Goal: Transaction & Acquisition: Purchase product/service

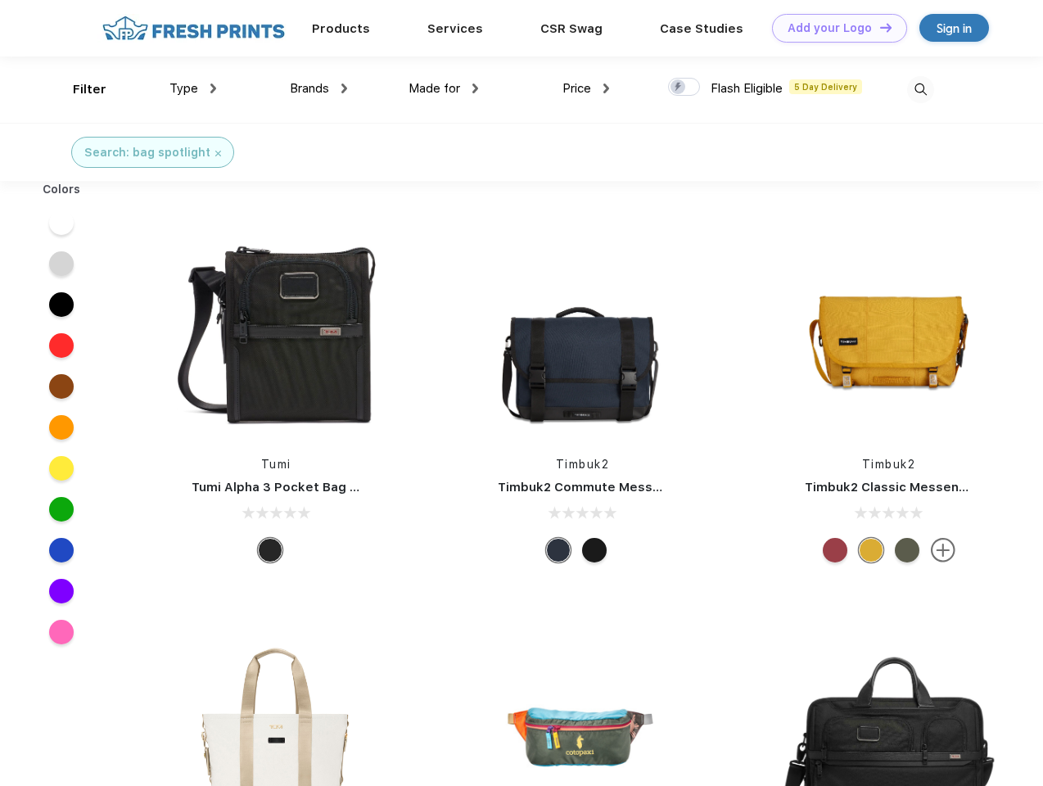
click at [834, 28] on link "Add your Logo Design Tool" at bounding box center [839, 28] width 135 height 29
click at [0, 0] on div "Design Tool" at bounding box center [0, 0] width 0 height 0
click at [879, 27] on link "Add your Logo Design Tool" at bounding box center [839, 28] width 135 height 29
click at [79, 89] on div "Filter" at bounding box center [90, 89] width 34 height 19
click at [193, 88] on span "Type" at bounding box center [184, 88] width 29 height 15
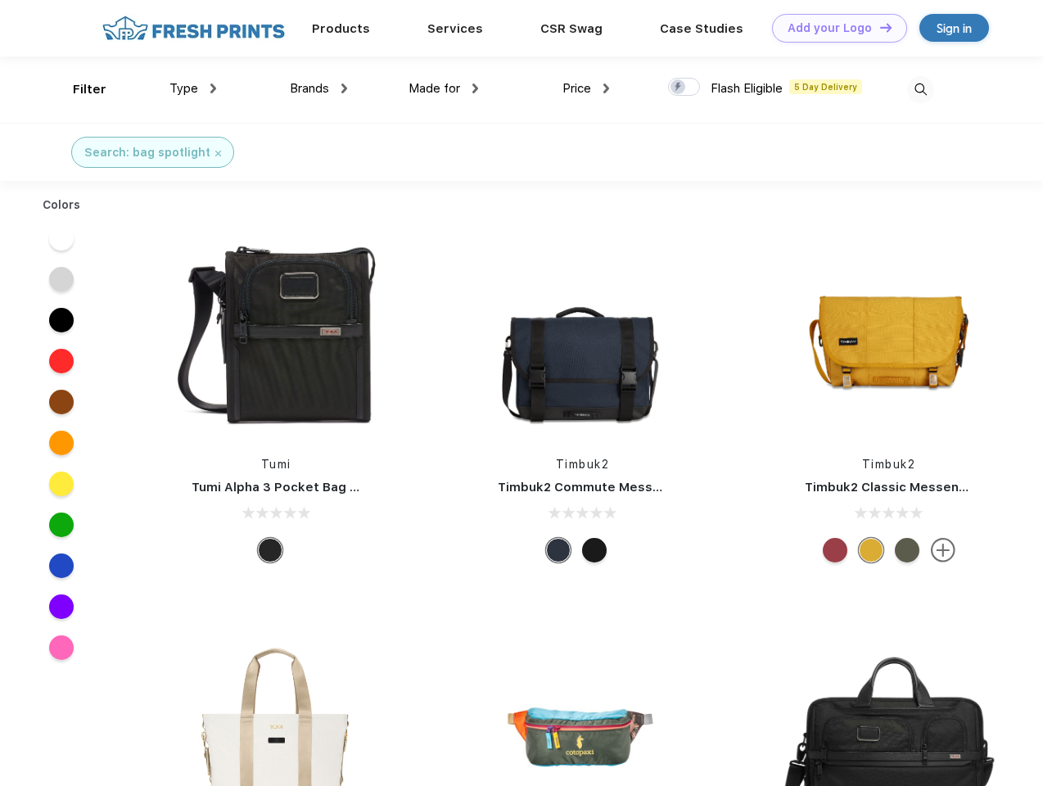
click at [319, 88] on span "Brands" at bounding box center [309, 88] width 39 height 15
click at [444, 88] on span "Made for" at bounding box center [435, 88] width 52 height 15
click at [586, 88] on span "Price" at bounding box center [577, 88] width 29 height 15
click at [685, 88] on div at bounding box center [684, 87] width 32 height 18
click at [679, 88] on input "checkbox" at bounding box center [673, 82] width 11 height 11
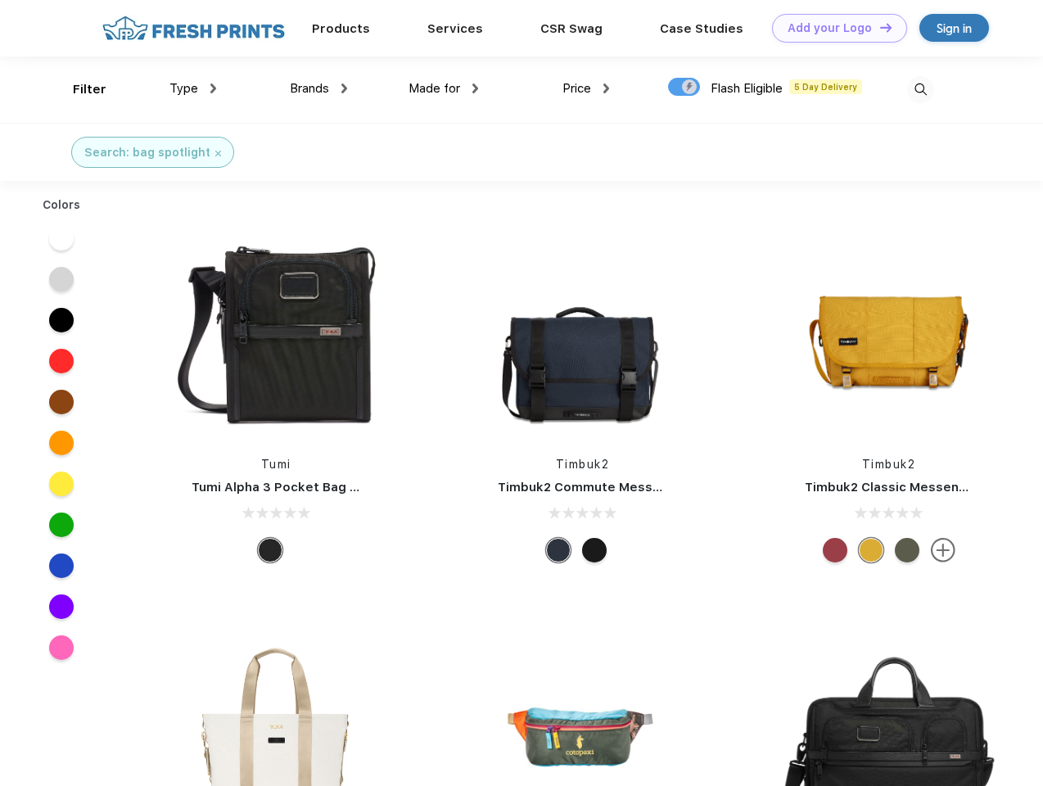
click at [921, 89] on img at bounding box center [920, 89] width 27 height 27
